Goal: Go to known website: Access a specific website the user already knows

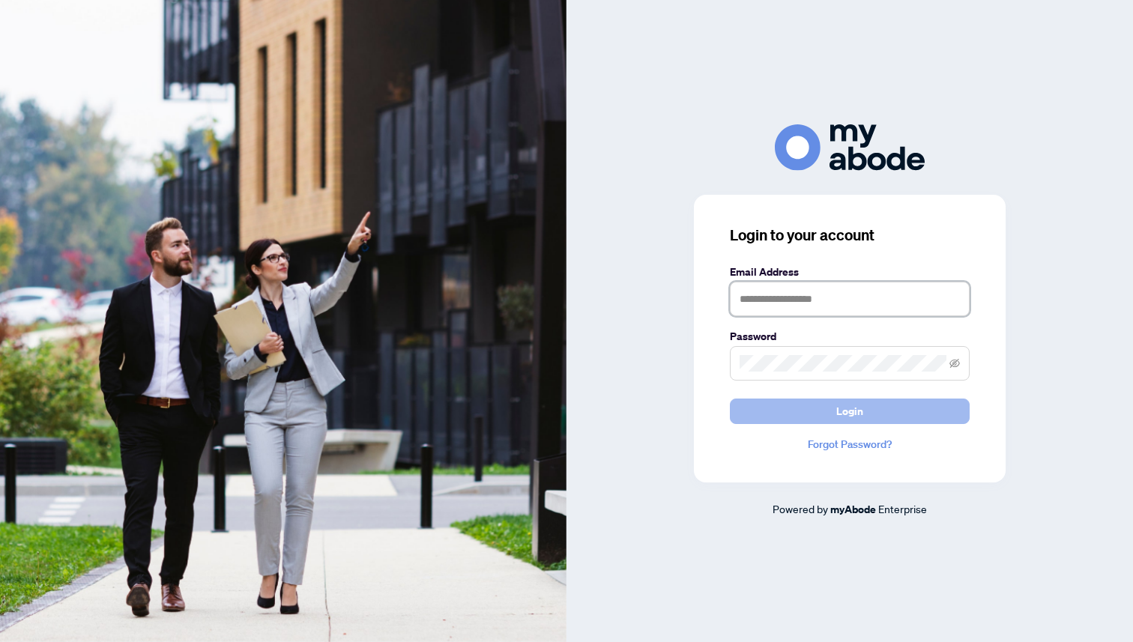
type input "**********"
click at [819, 415] on button "Login" at bounding box center [850, 411] width 240 height 25
